Goal: Information Seeking & Learning: Learn about a topic

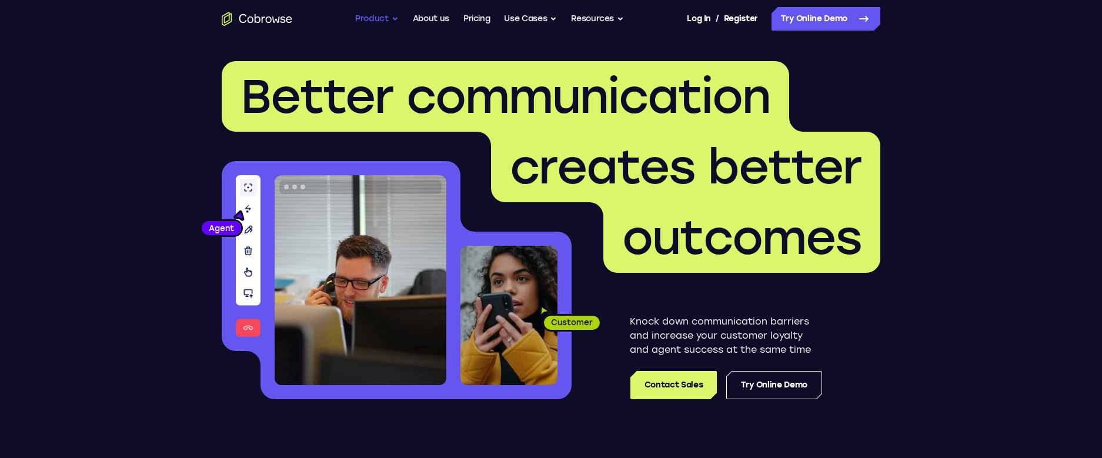
click at [378, 22] on button "Product" at bounding box center [377, 19] width 44 height 24
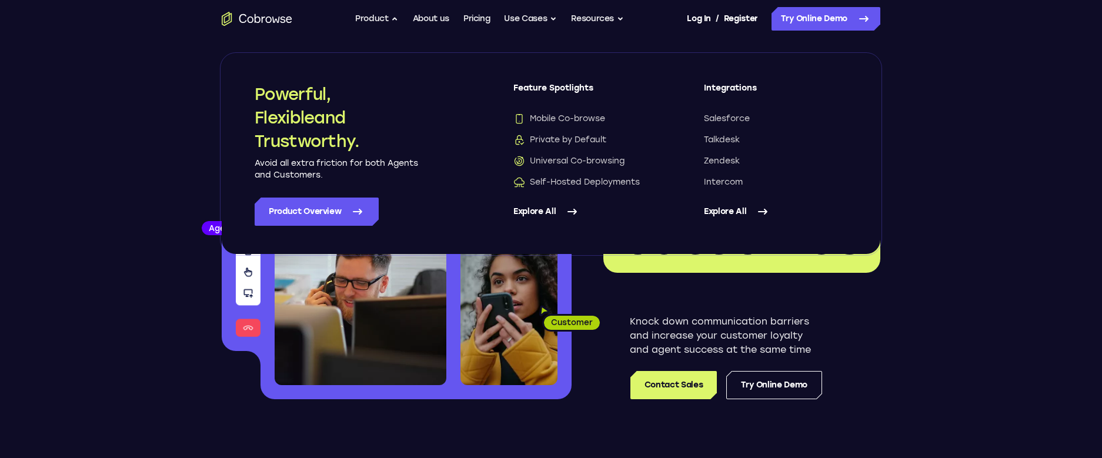
click at [536, 209] on link "Explore All" at bounding box center [586, 212] width 144 height 28
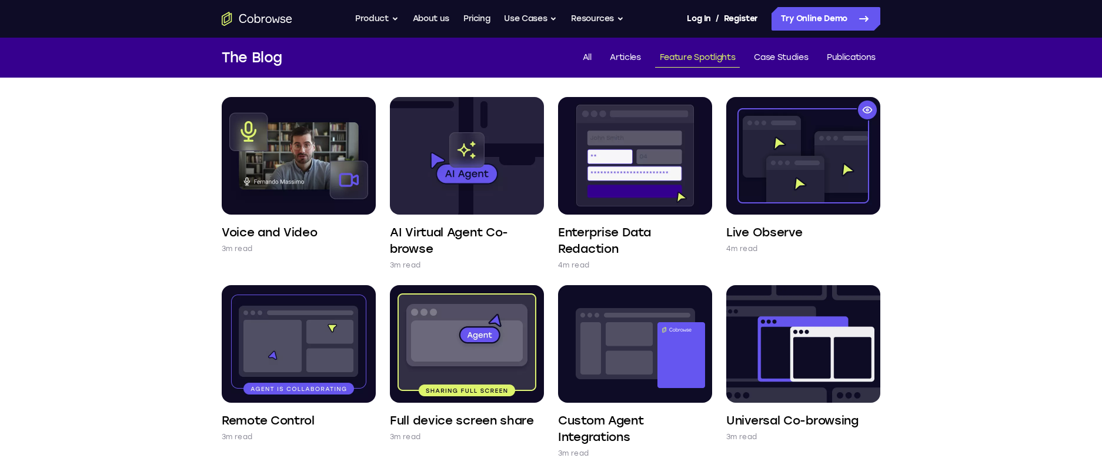
scroll to position [66, 0]
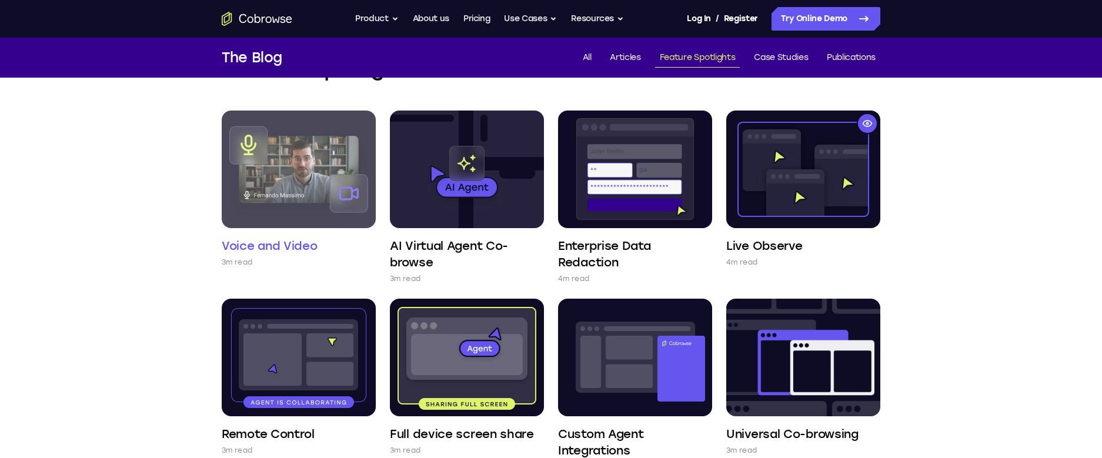
click at [276, 247] on h4 "Voice and Video" at bounding box center [270, 246] width 96 height 16
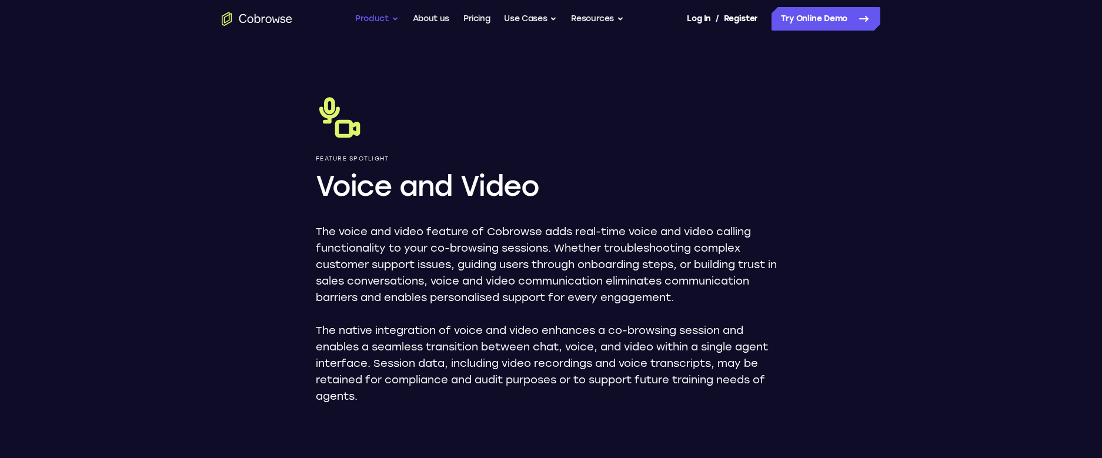
click at [393, 21] on button "Product" at bounding box center [377, 19] width 44 height 24
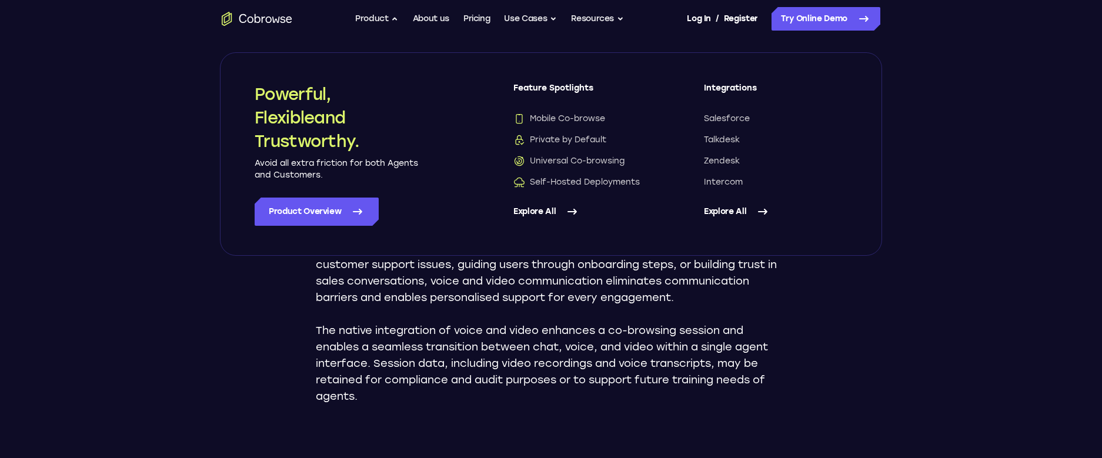
click at [539, 209] on link "Explore All" at bounding box center [586, 212] width 144 height 28
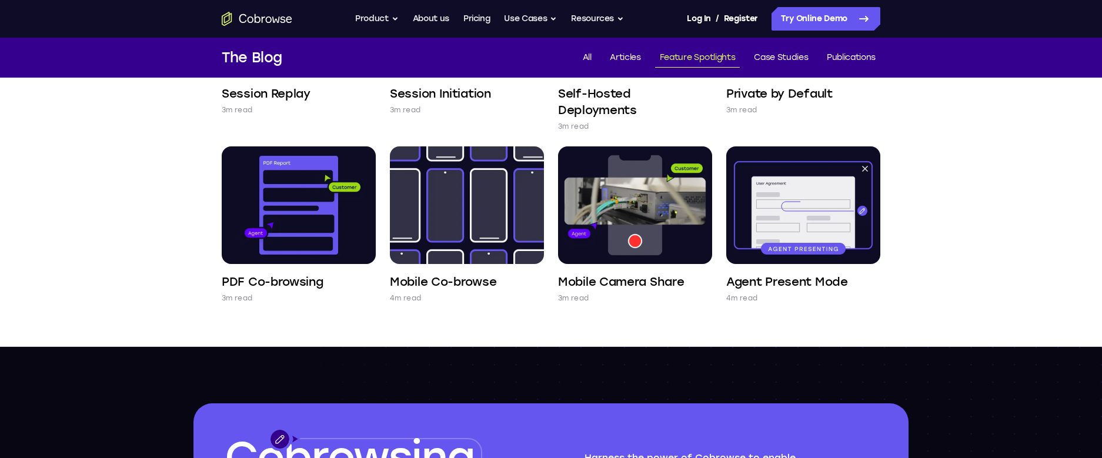
scroll to position [579, 0]
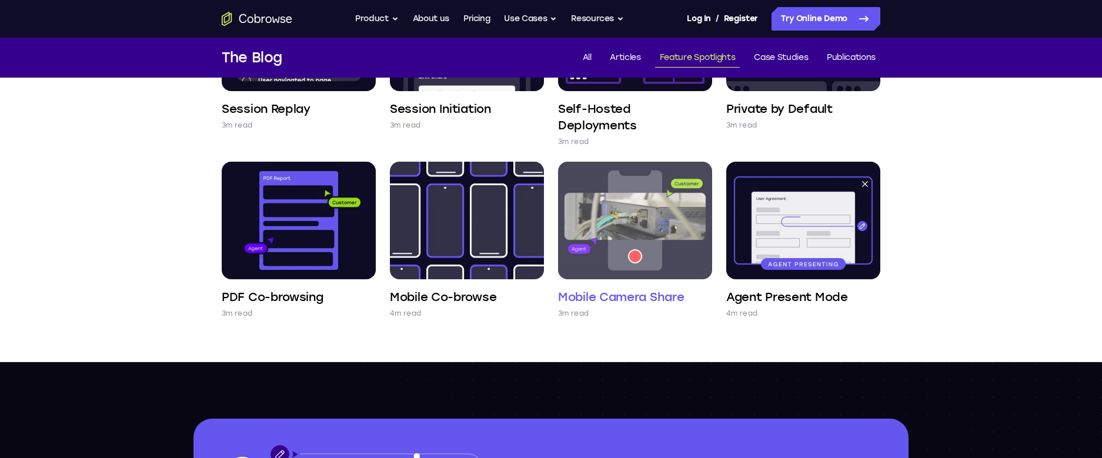
click at [607, 251] on img at bounding box center [635, 221] width 154 height 118
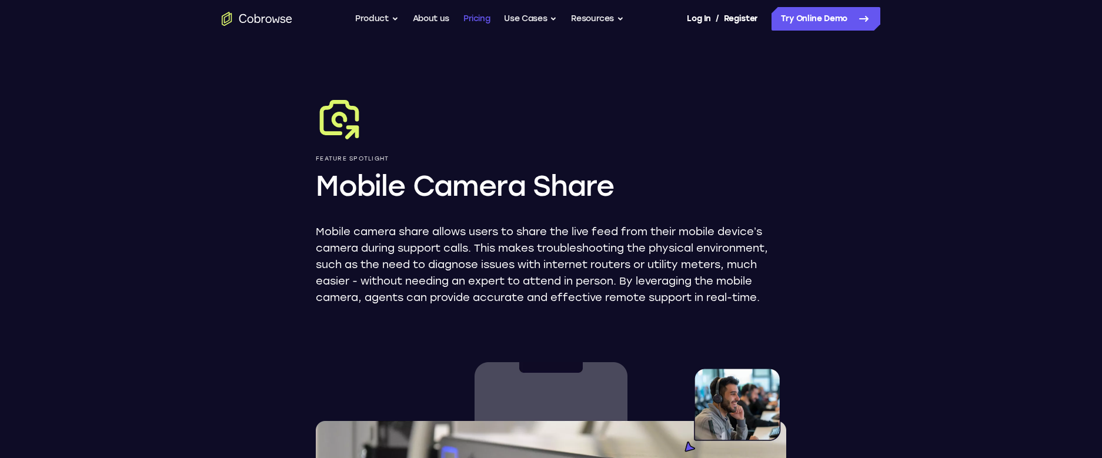
click at [483, 21] on link "Pricing" at bounding box center [477, 19] width 27 height 24
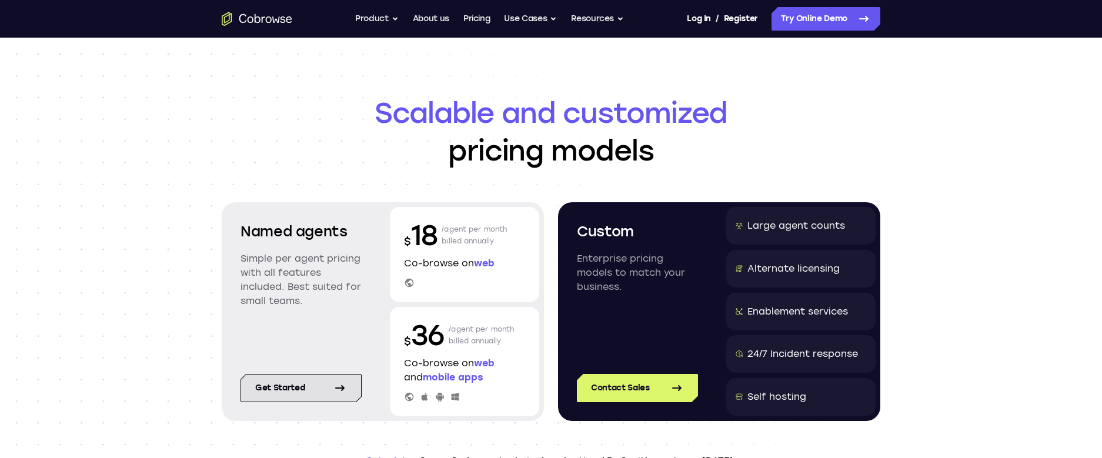
click at [276, 386] on link "Get started" at bounding box center [301, 388] width 121 height 28
click at [447, 378] on span "mobile apps" at bounding box center [453, 377] width 60 height 11
click at [321, 383] on link "Get started" at bounding box center [301, 388] width 121 height 28
